Goal: Transaction & Acquisition: Purchase product/service

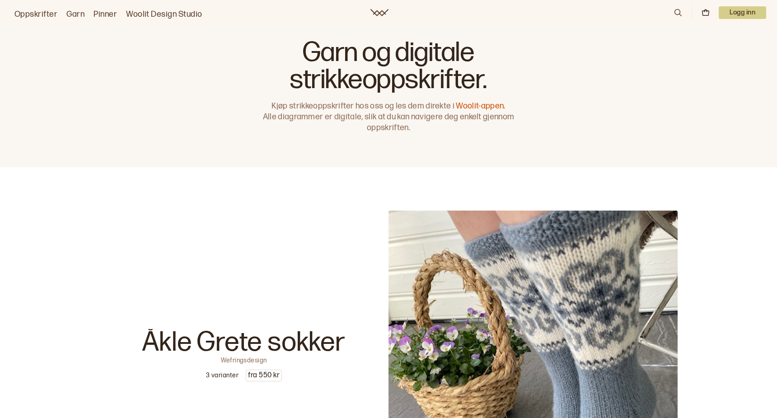
click at [678, 13] on icon at bounding box center [678, 13] width 10 height 10
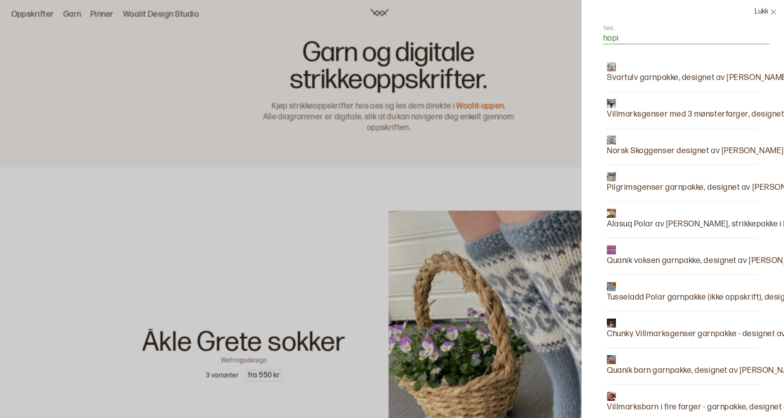
type input "hopi"
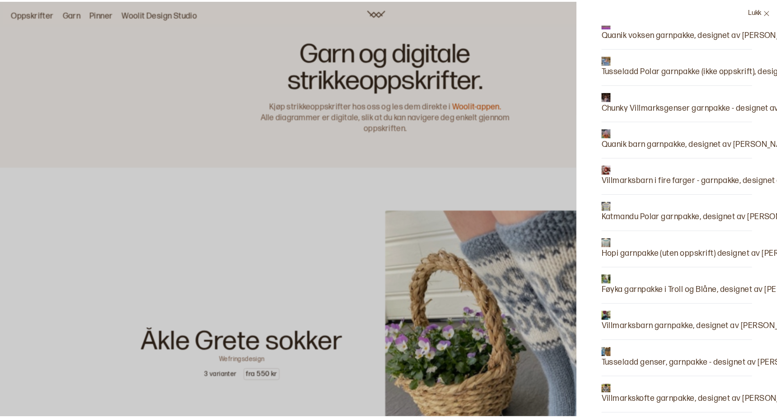
scroll to position [226, 0]
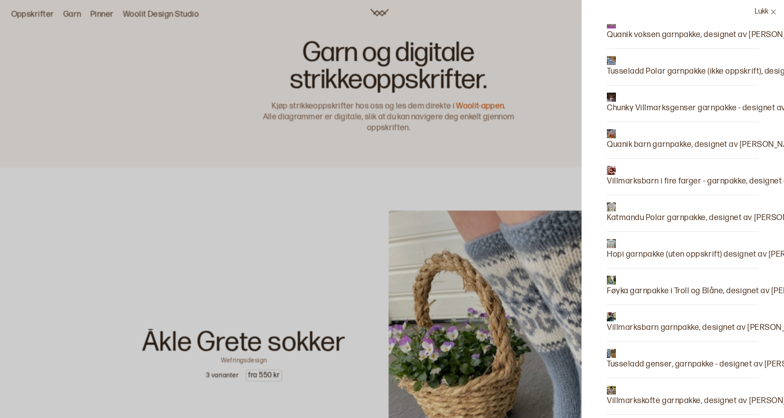
click at [82, 67] on div at bounding box center [392, 209] width 784 height 418
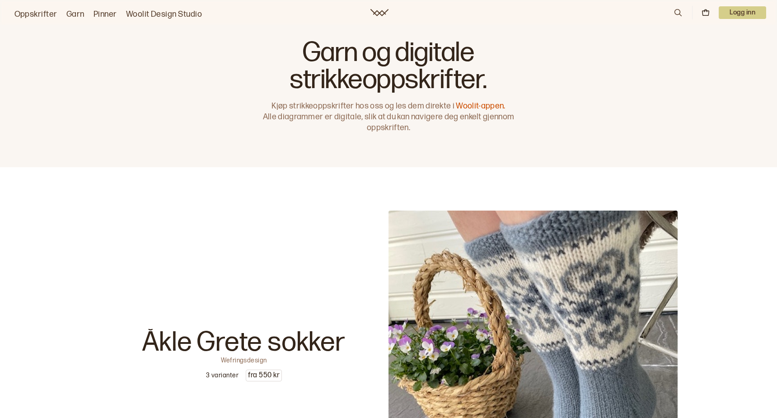
click at [35, 14] on link "Oppskrifter" at bounding box center [35, 14] width 43 height 13
click at [134, 14] on link "Woolit Design Studio" at bounding box center [164, 14] width 76 height 13
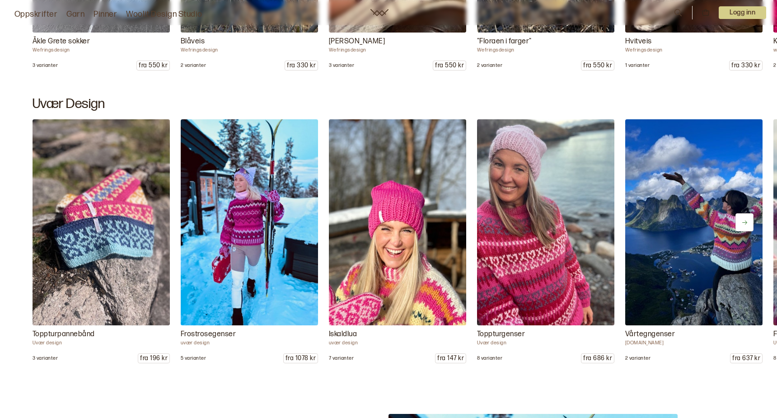
scroll to position [1040, 0]
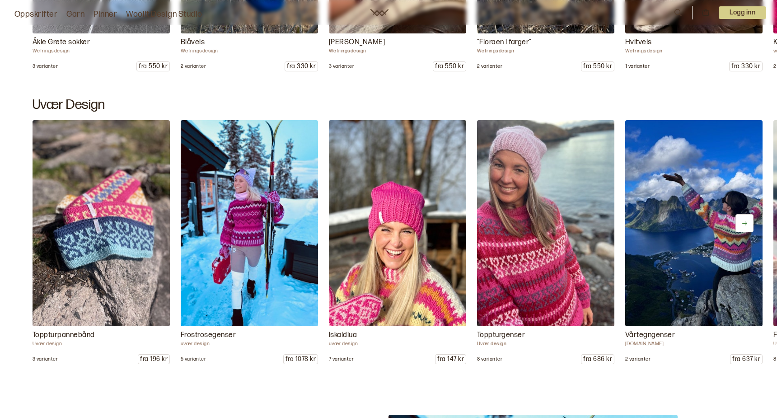
click at [520, 211] on img at bounding box center [546, 223] width 144 height 216
